Goal: Information Seeking & Learning: Learn about a topic

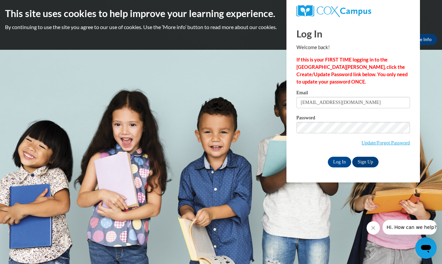
click at [339, 160] on input "Log In" at bounding box center [339, 161] width 23 height 11
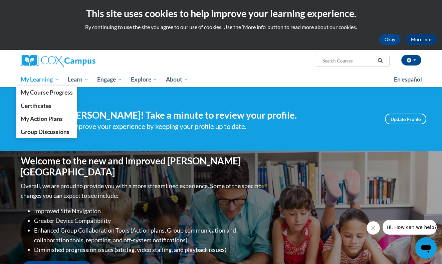
click at [28, 80] on span "My Learning" at bounding box center [40, 79] width 38 height 8
click at [30, 92] on span "My Course Progress" at bounding box center [47, 92] width 52 height 7
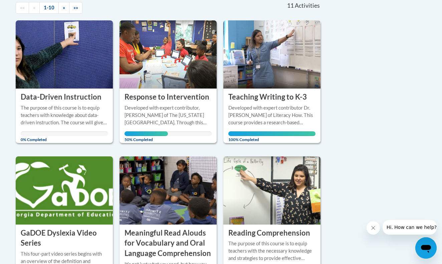
scroll to position [154, 0]
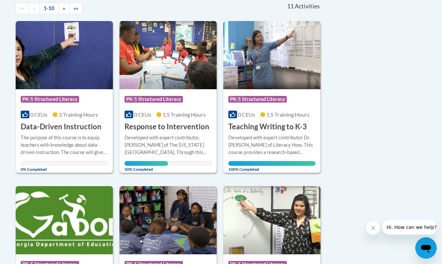
click at [146, 125] on h3 "Response to Intervention" at bounding box center [166, 126] width 85 height 10
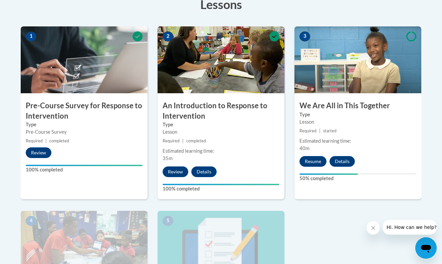
scroll to position [203, 0]
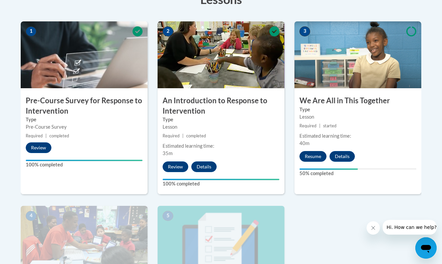
click at [323, 154] on button "Resume" at bounding box center [312, 156] width 27 height 11
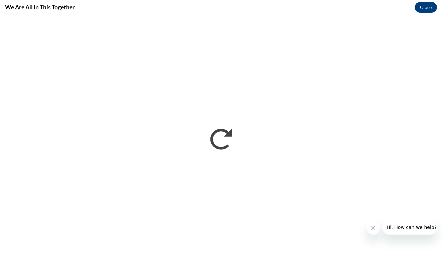
scroll to position [0, 0]
click at [375, 229] on icon "Close message from company" at bounding box center [372, 227] width 5 height 5
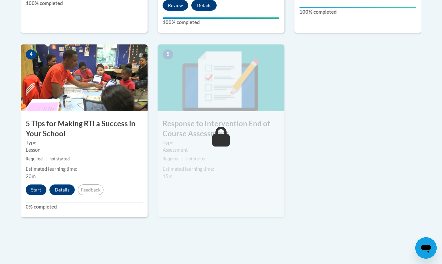
scroll to position [360, 0]
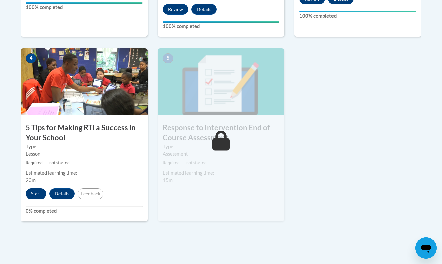
click at [38, 193] on button "Start" at bounding box center [36, 193] width 21 height 11
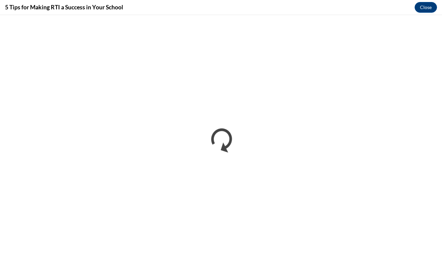
scroll to position [0, 0]
